Goal: Information Seeking & Learning: Understand process/instructions

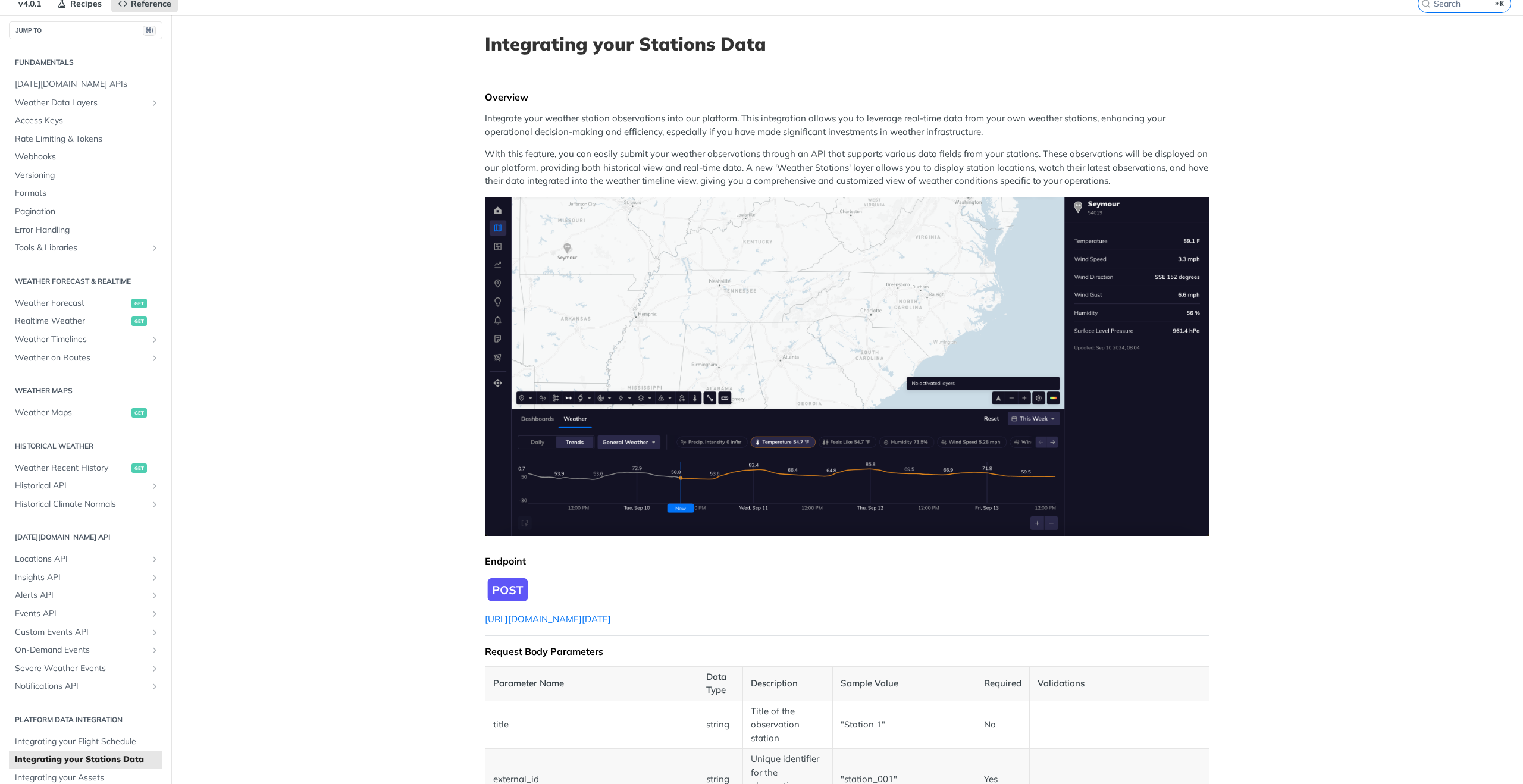
scroll to position [54, 0]
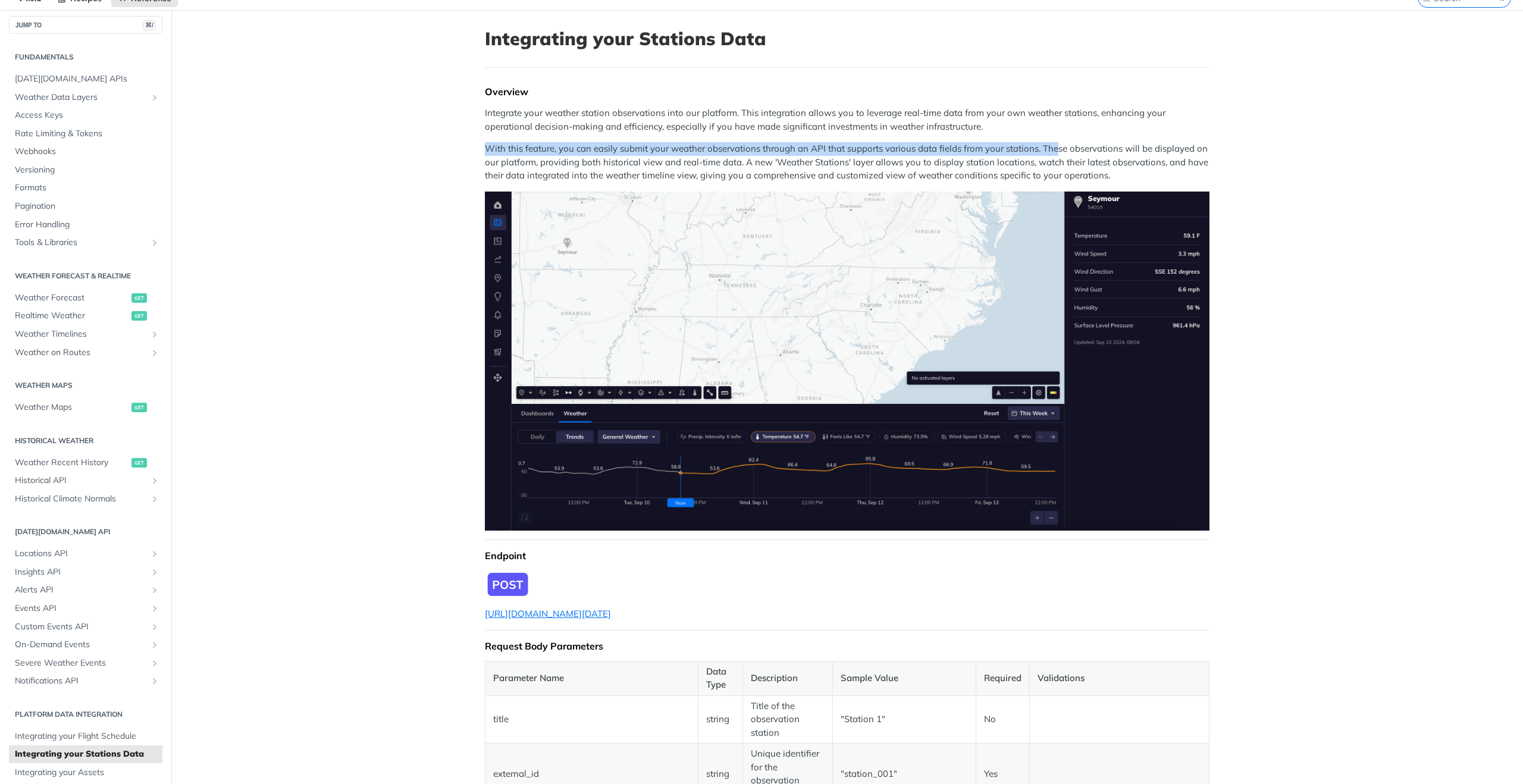
drag, startPoint x: 480, startPoint y: 153, endPoint x: 1306, endPoint y: 172, distance: 826.2
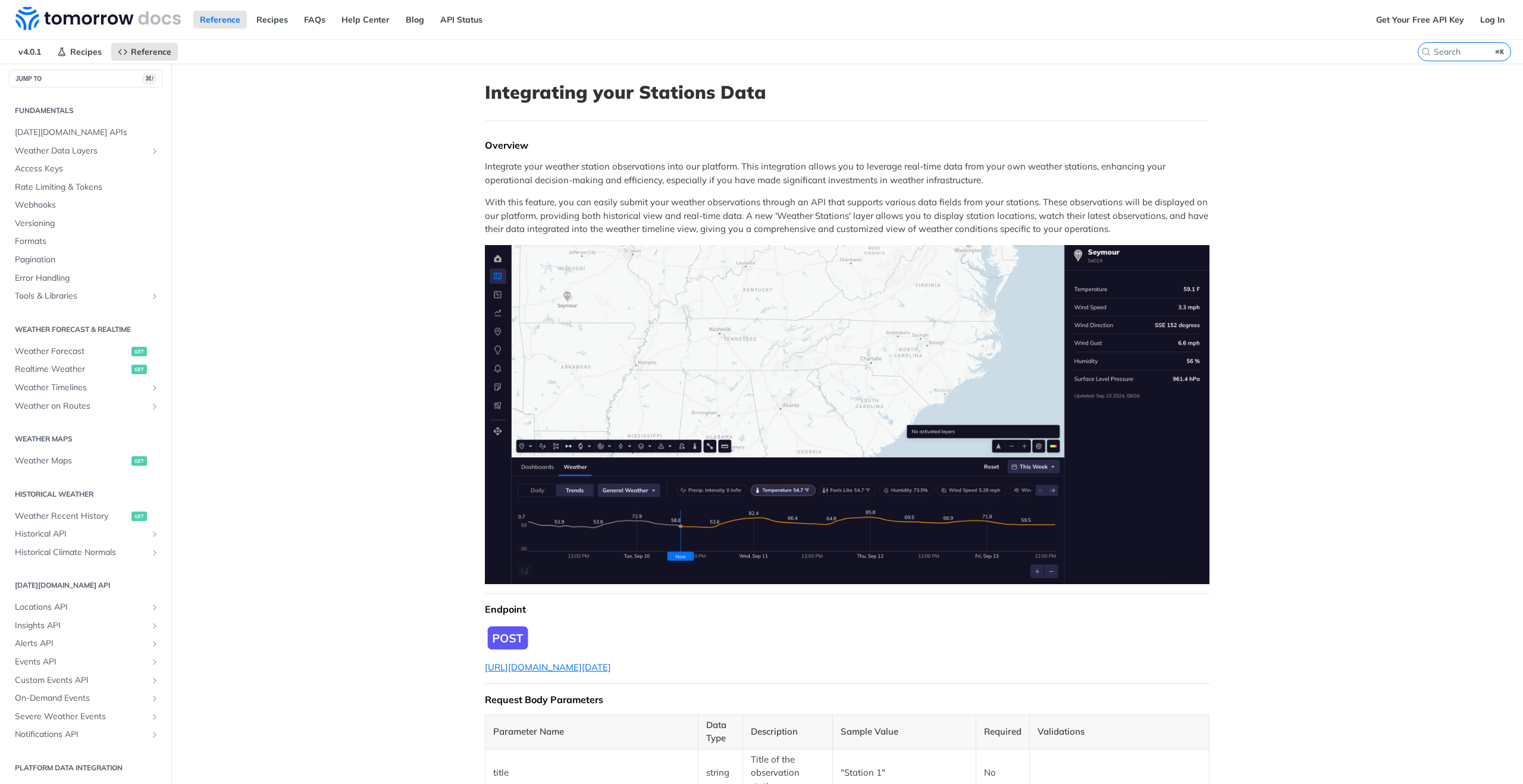
scroll to position [6, 0]
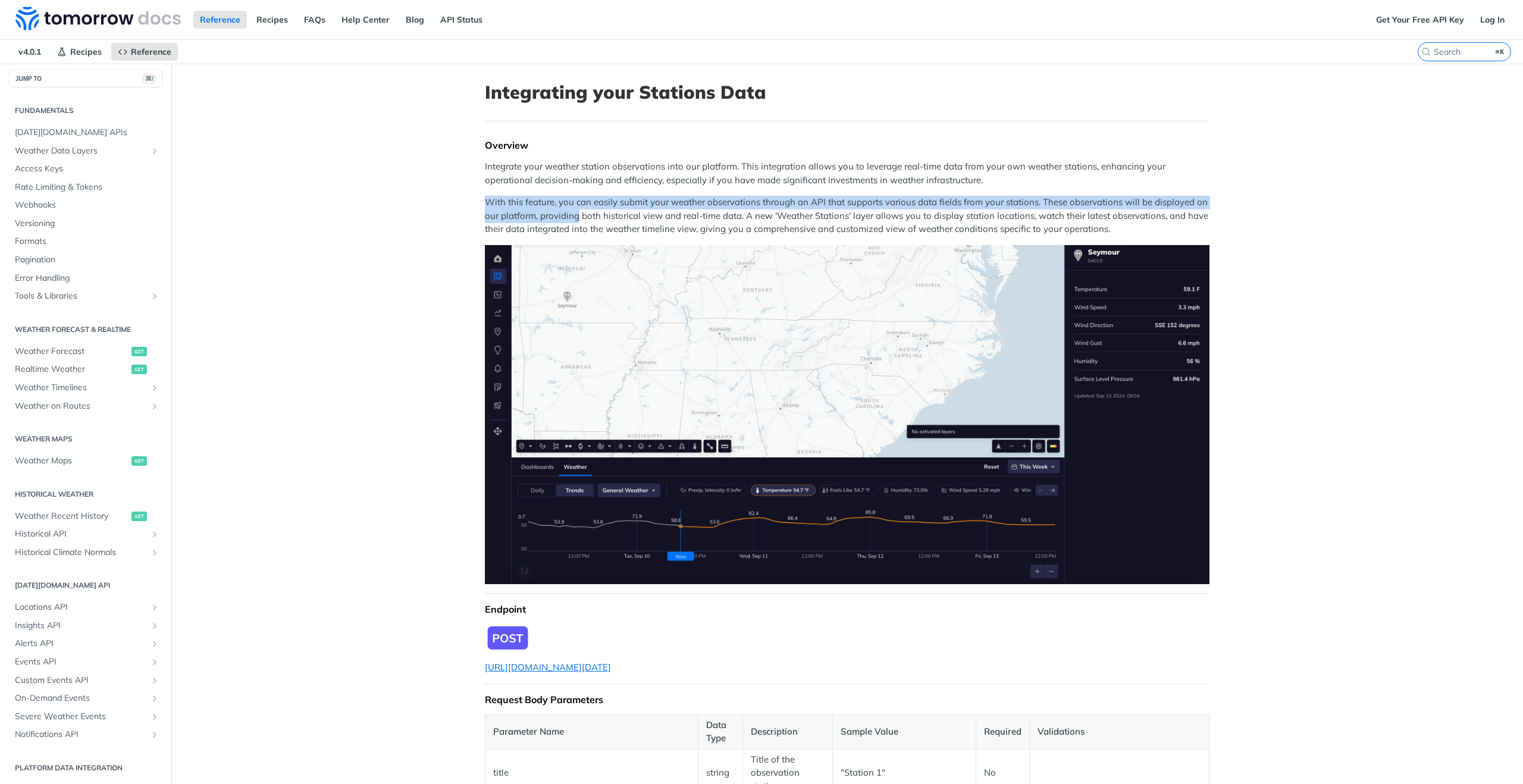
drag, startPoint x: 474, startPoint y: 201, endPoint x: 572, endPoint y: 207, distance: 98.2
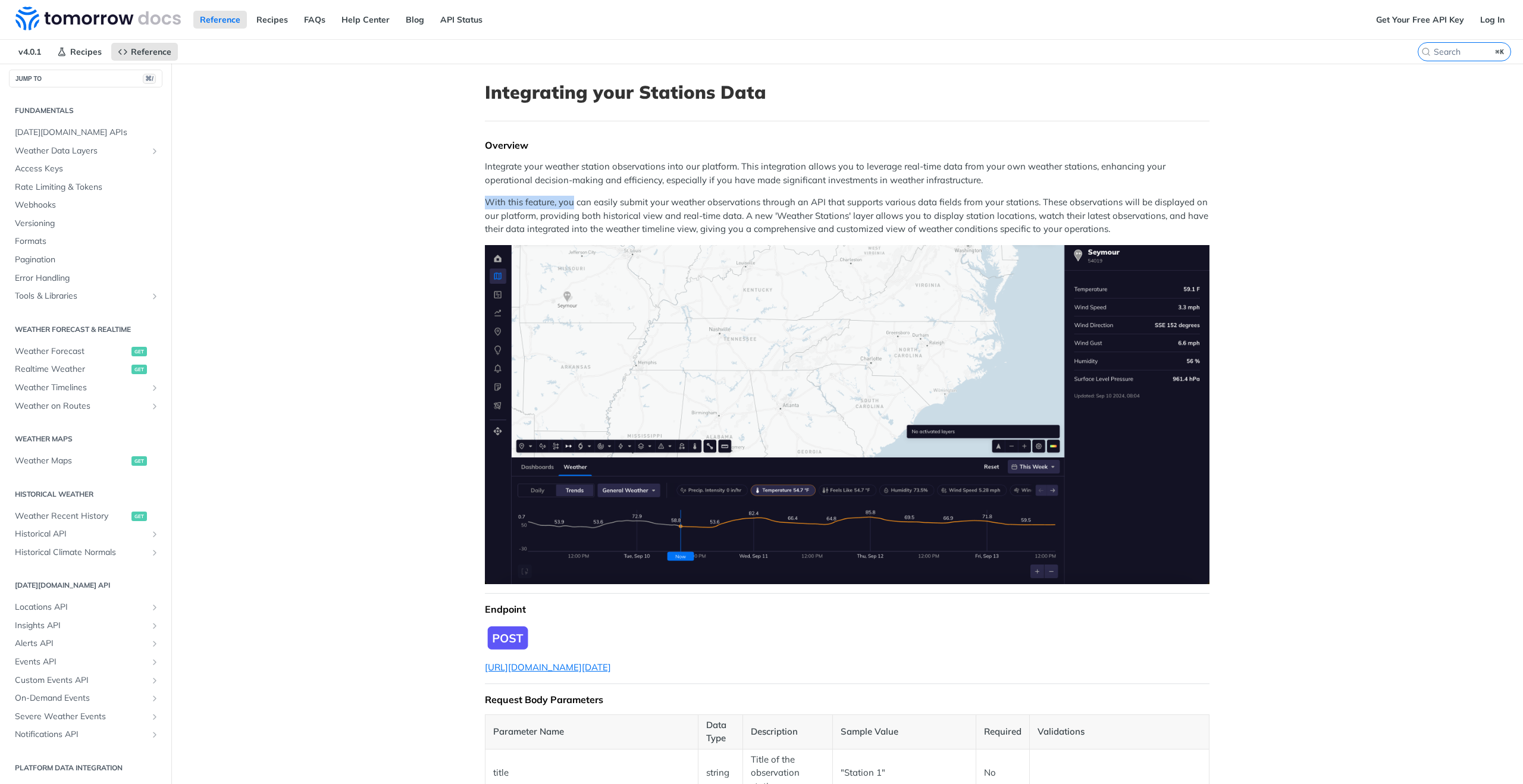
click at [573, 208] on p "With this feature, you can easily submit your weather observations through an A…" at bounding box center [847, 216] width 724 height 41
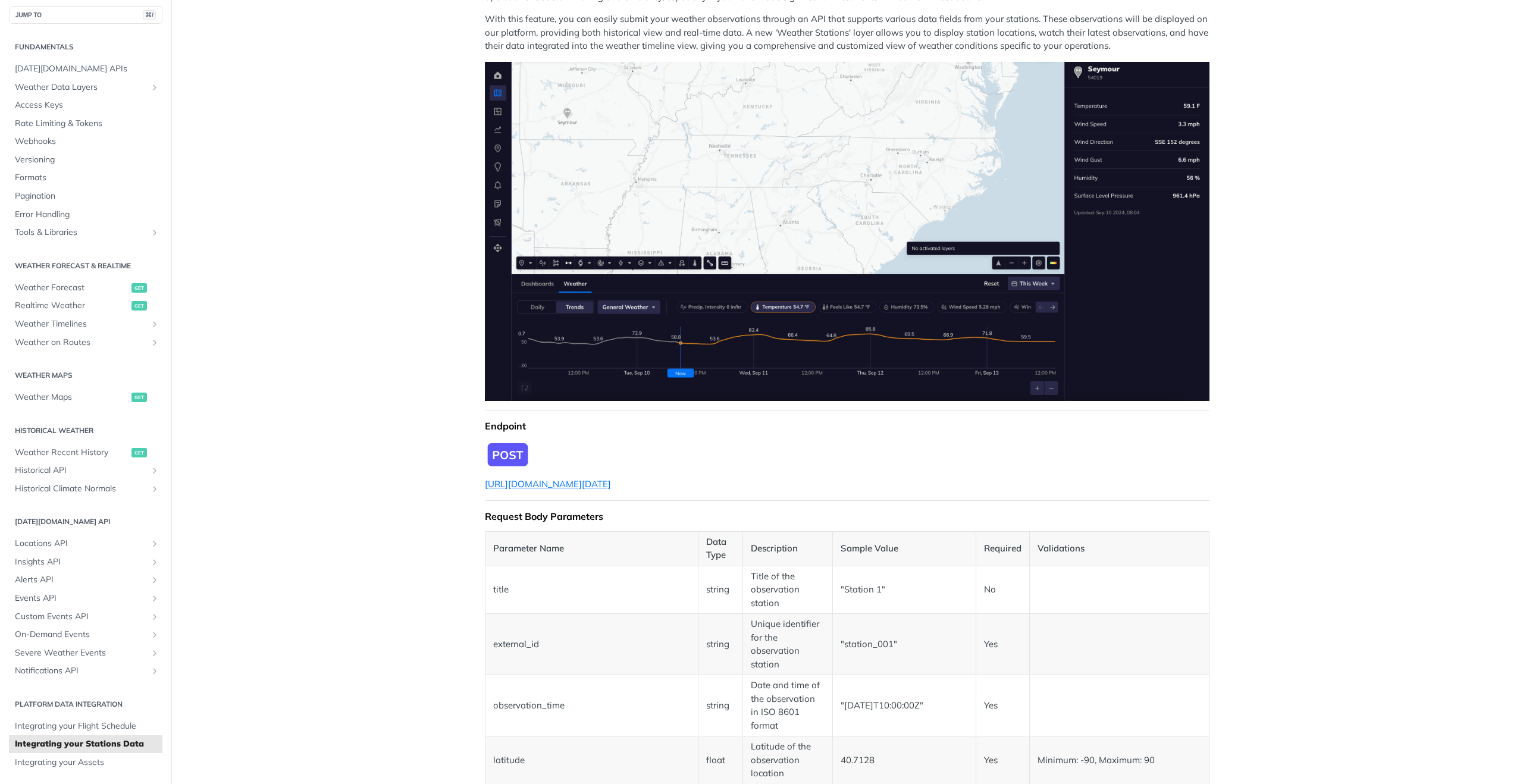
scroll to position [0, 0]
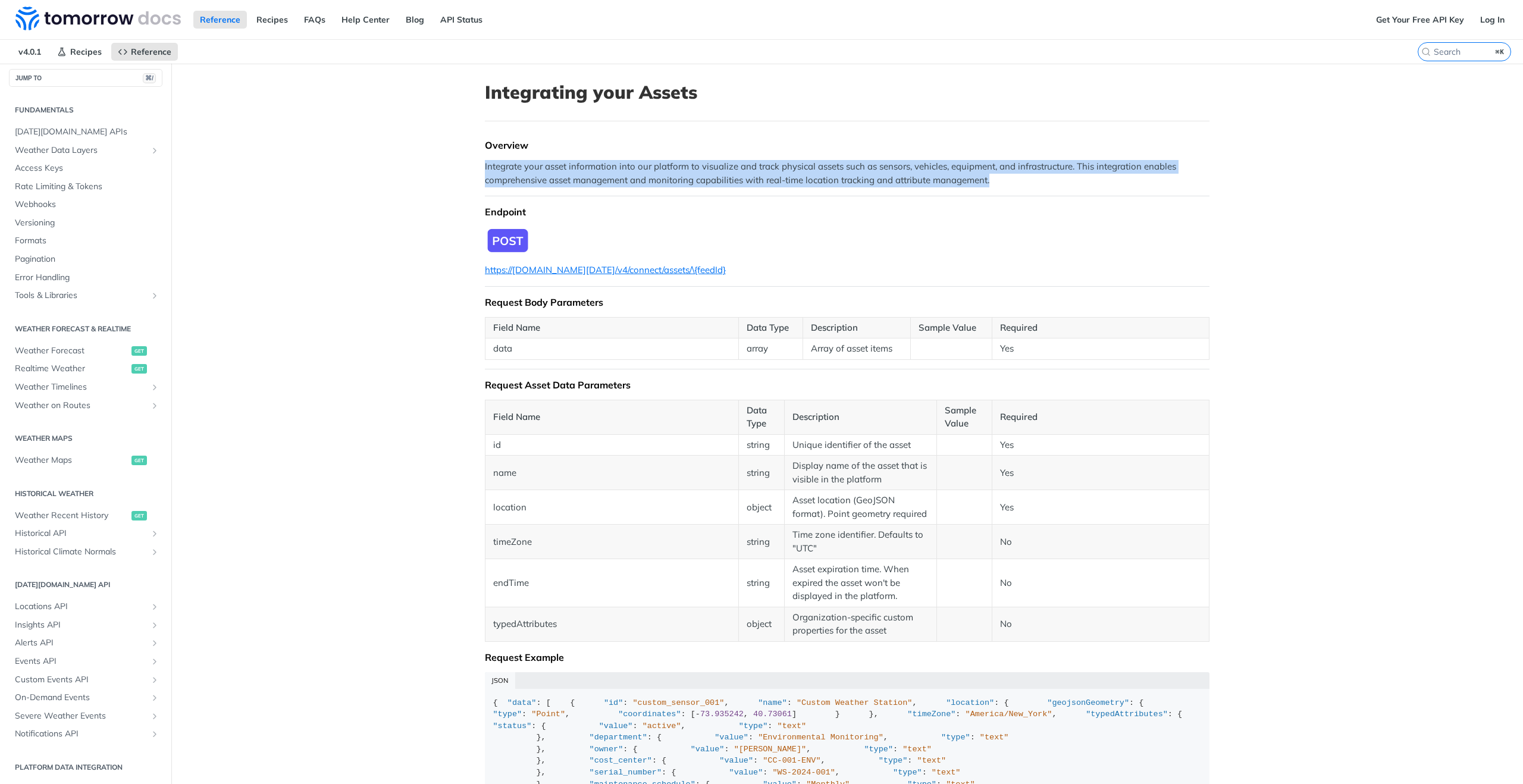
drag, startPoint x: 1015, startPoint y: 181, endPoint x: 717, endPoint y: 175, distance: 298.1
click at [447, 167] on main "JUMP TO ⌘/ Fundamentals [DATE][DOMAIN_NAME] APIs Weather Data Layers Core Proba…" at bounding box center [762, 565] width 1523 height 1003
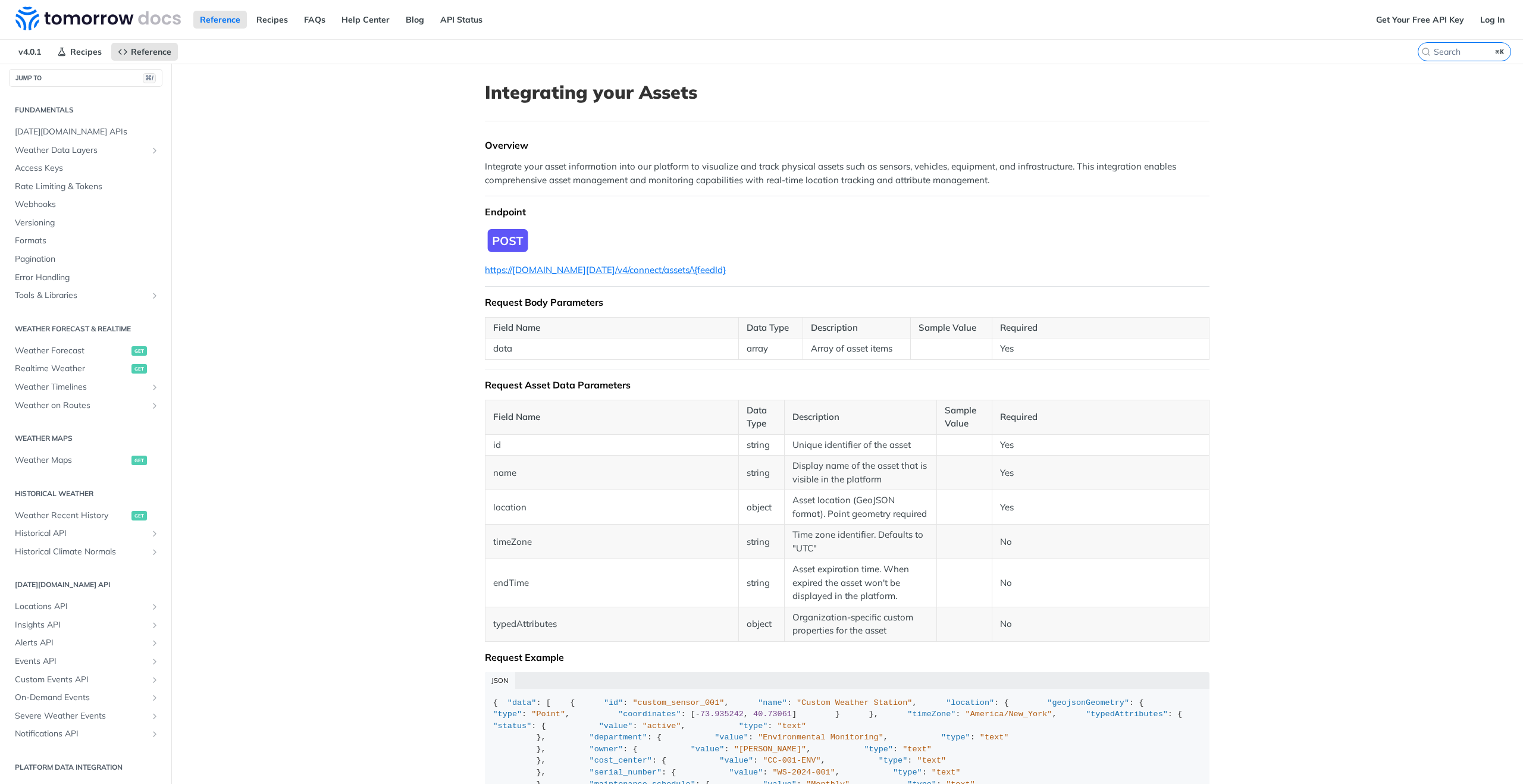
click at [860, 176] on p "Integrate your asset information into our platform to visualize and track physi…" at bounding box center [847, 173] width 724 height 27
